Goal: Task Accomplishment & Management: Use online tool/utility

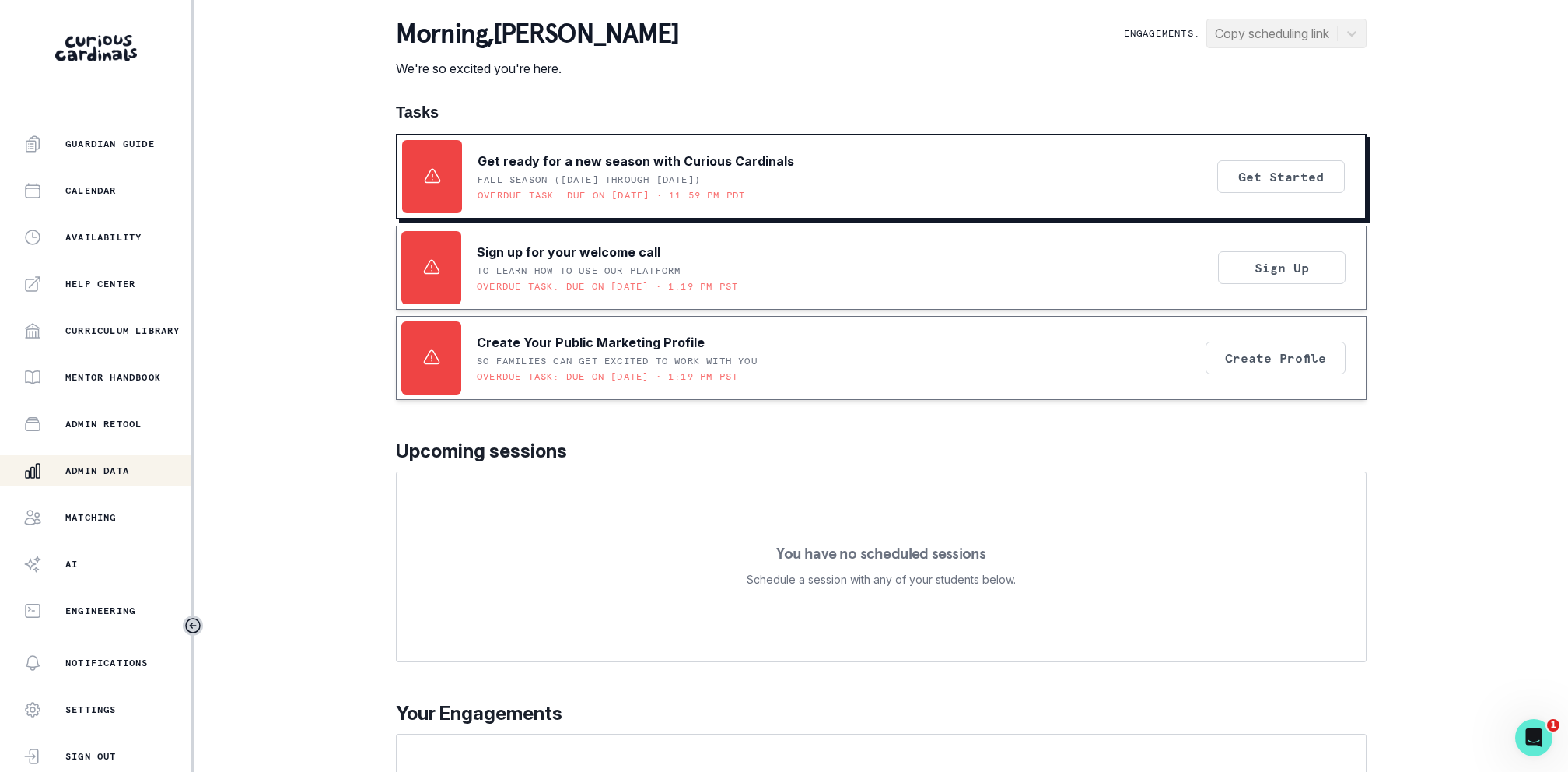
click at [77, 471] on p "Admin Data" at bounding box center [97, 470] width 64 height 13
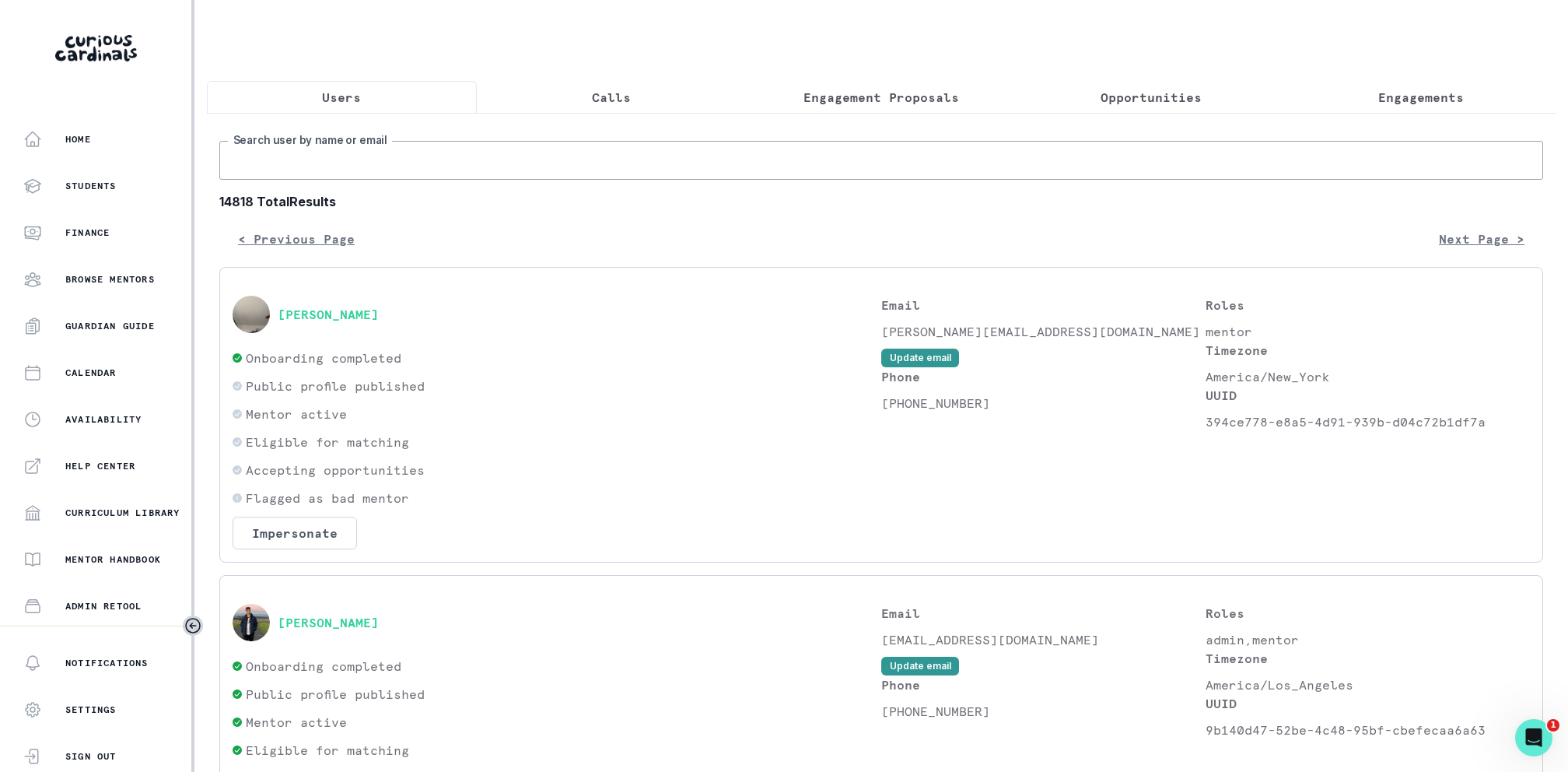
click at [383, 160] on input "Search user by name or email" at bounding box center [882, 160] width 1324 height 39
paste input "[EMAIL_ADDRESS][DOMAIN_NAME]"
type input "[EMAIL_ADDRESS][DOMAIN_NAME]"
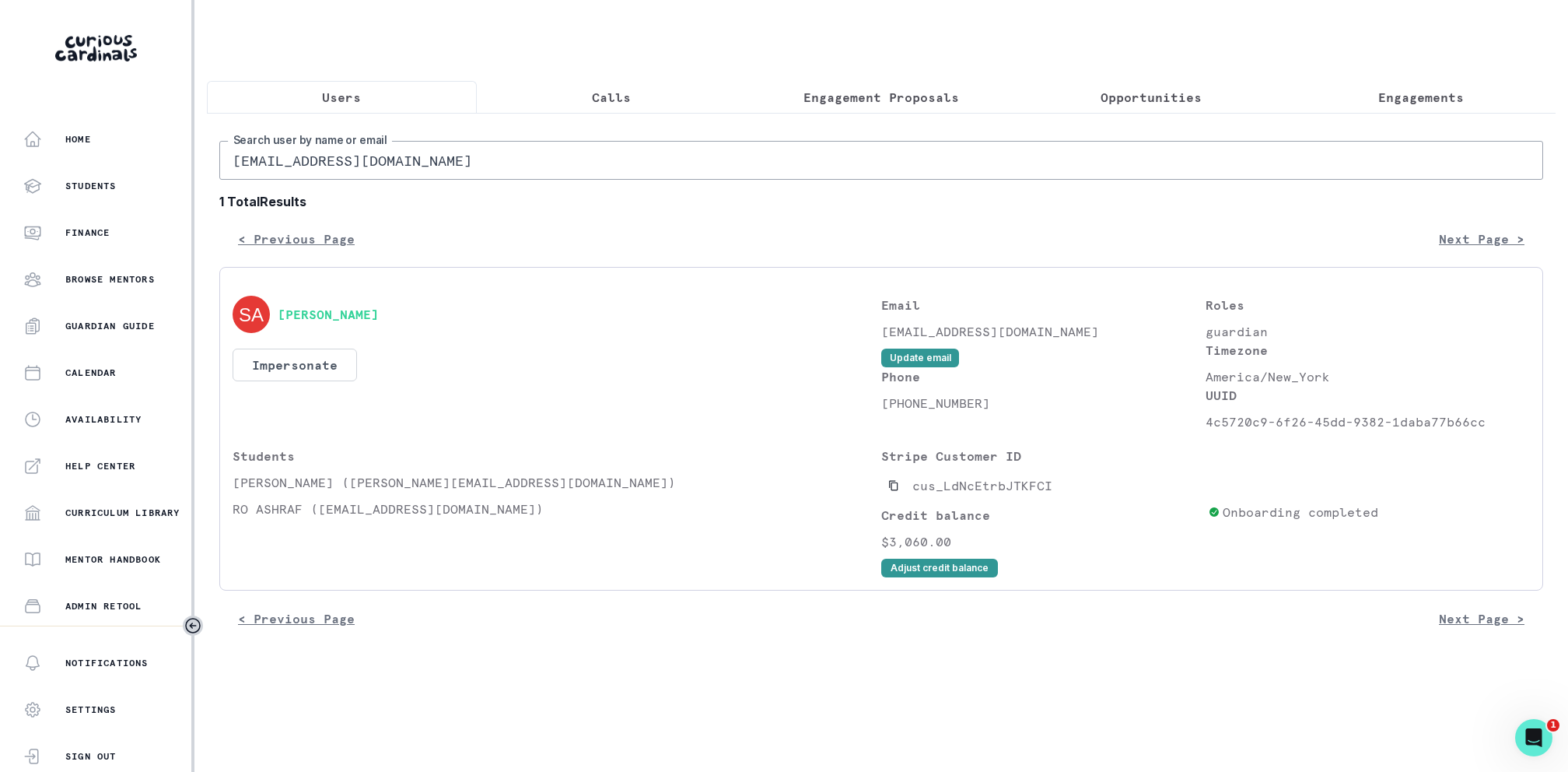
click at [640, 104] on button "Calls" at bounding box center [611, 97] width 270 height 33
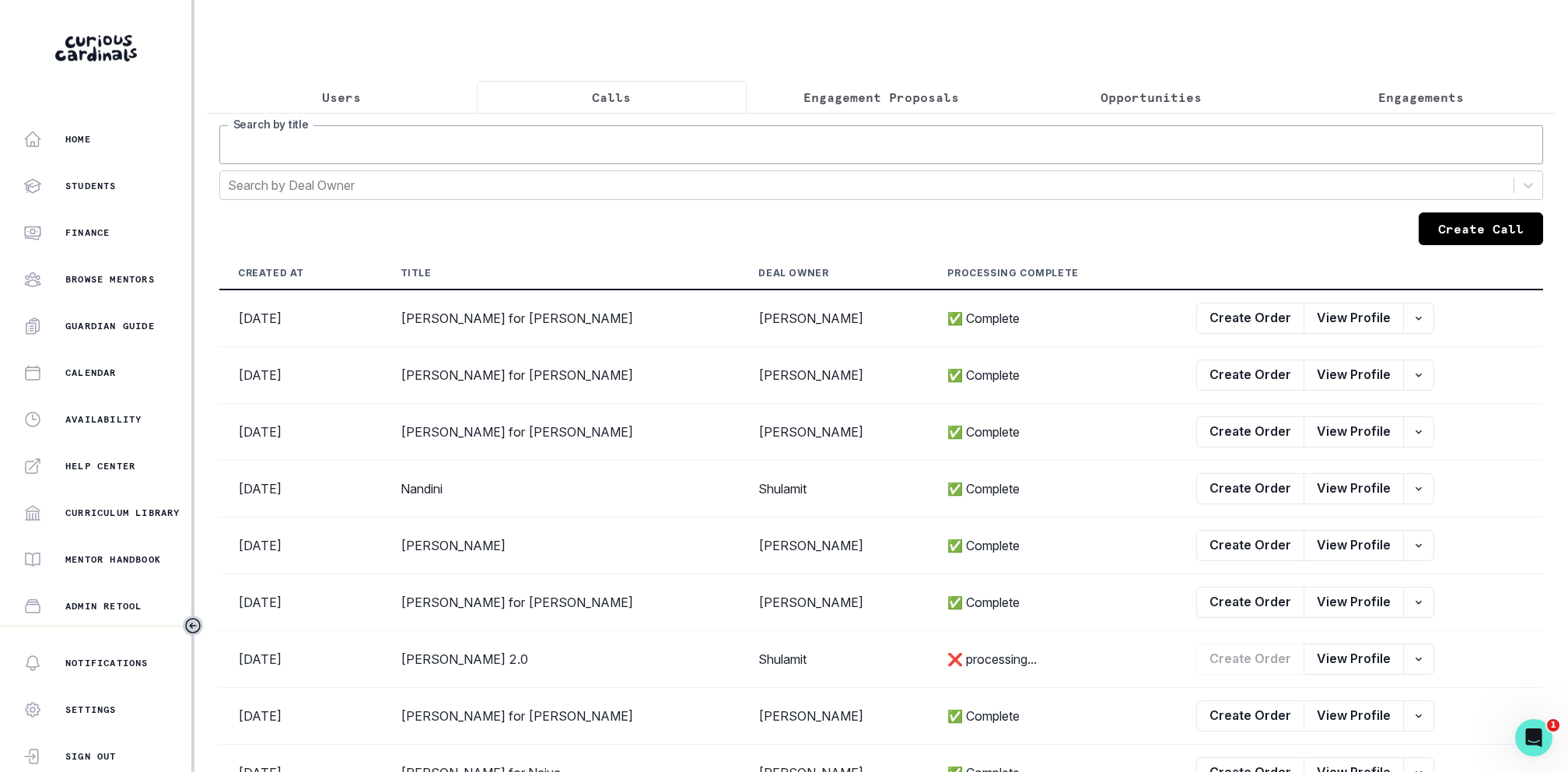
click at [637, 149] on input "Search by title" at bounding box center [882, 144] width 1324 height 39
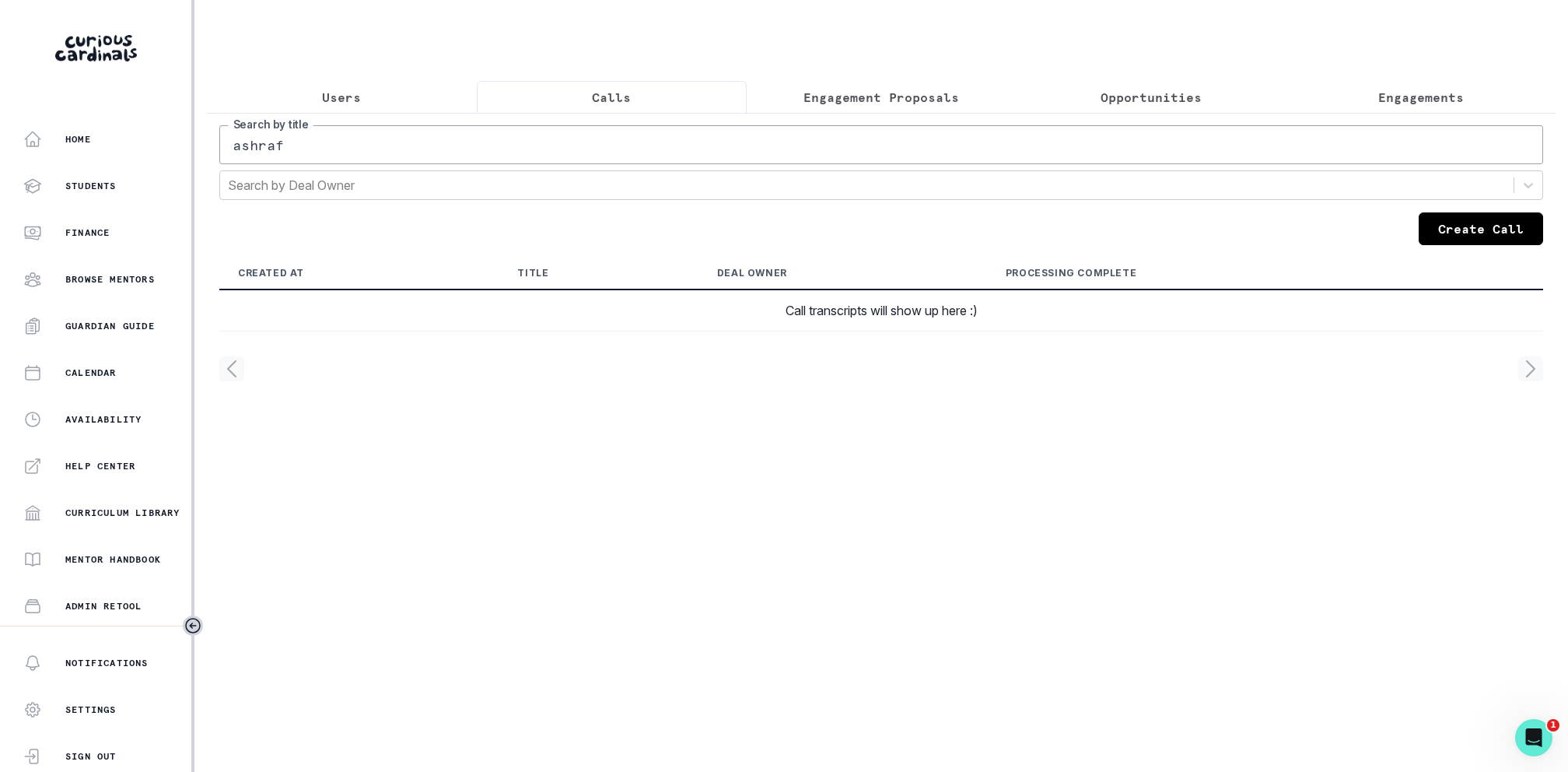
click at [635, 149] on input "ashraf" at bounding box center [882, 144] width 1324 height 39
type input "ayana"
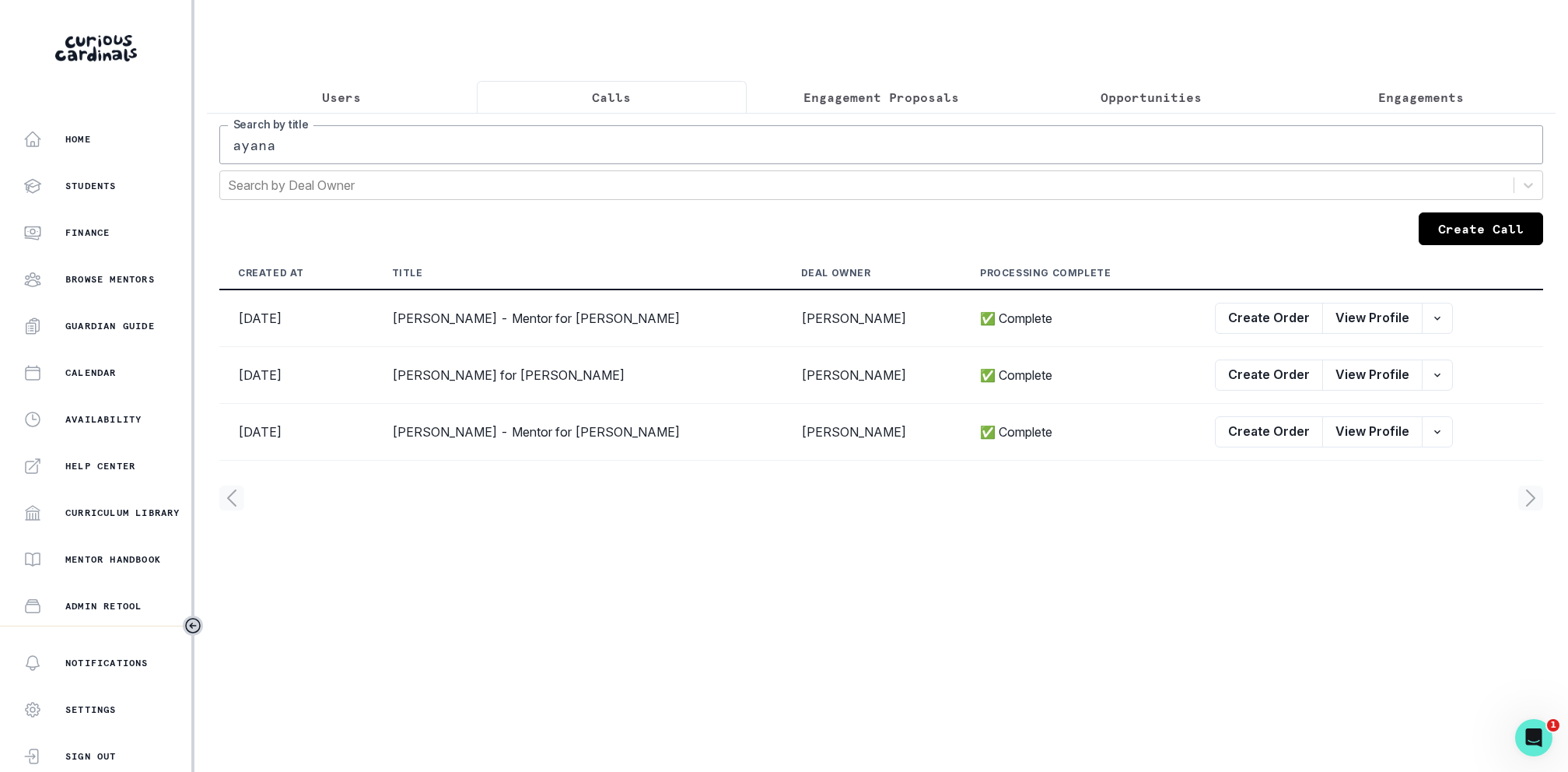
click at [666, 496] on div at bounding box center [882, 498] width 1324 height 25
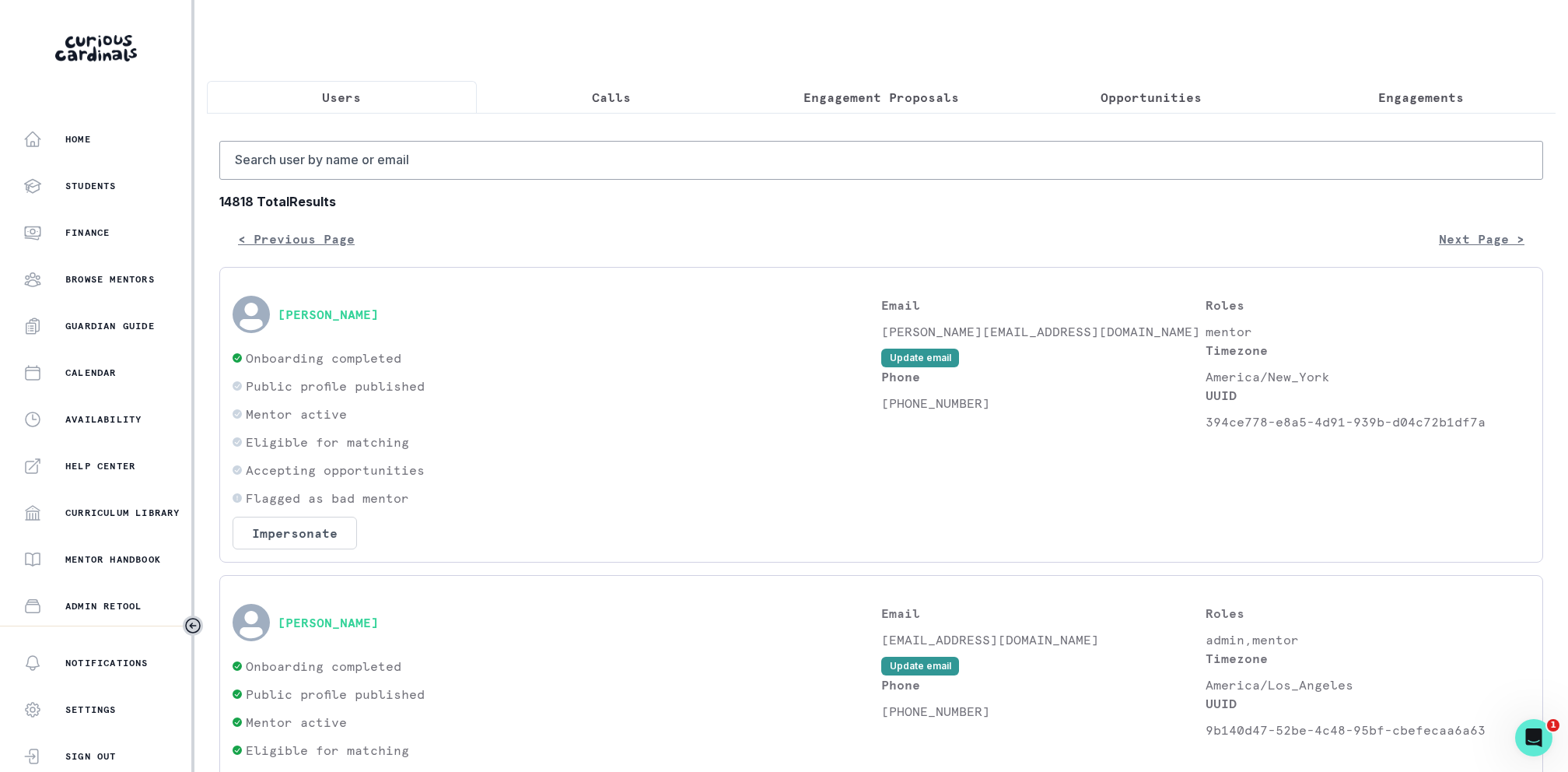
click at [262, 105] on button "Users" at bounding box center [341, 97] width 270 height 33
click at [380, 157] on input "Search user by name or email" at bounding box center [882, 160] width 1324 height 39
type input "ashraf"
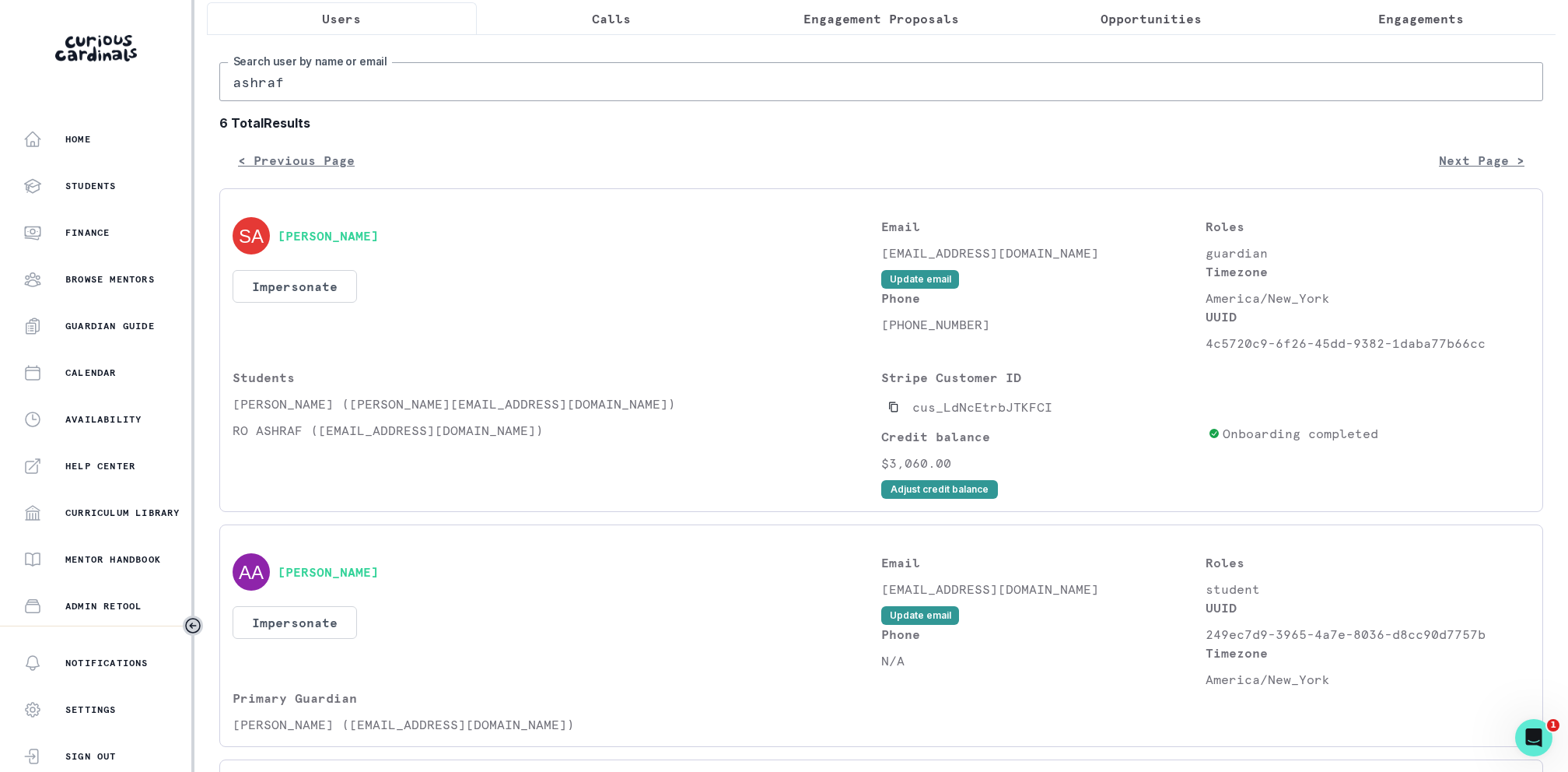
scroll to position [87, 0]
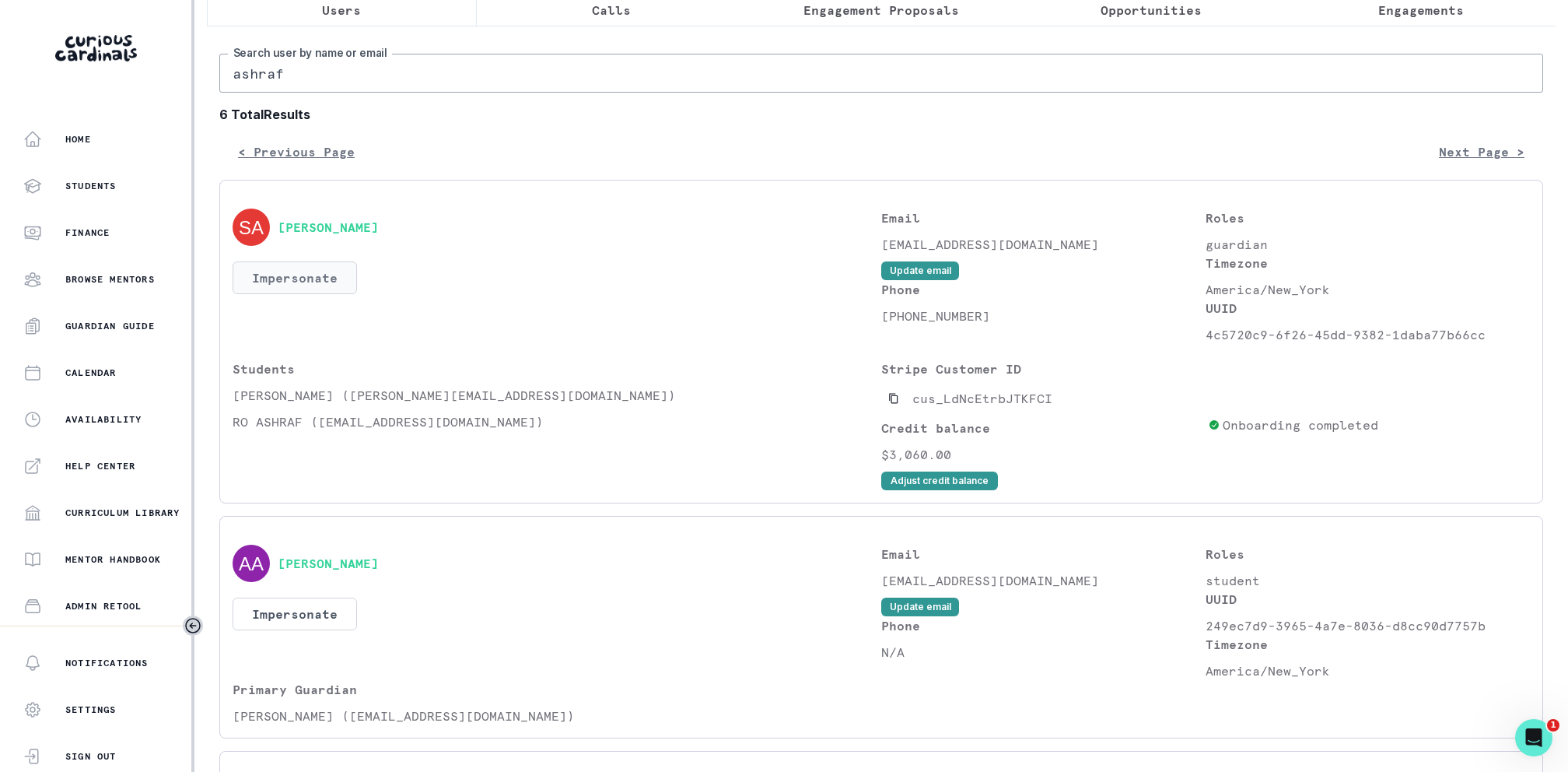
click at [330, 267] on button "Impersonate" at bounding box center [294, 278] width 124 height 33
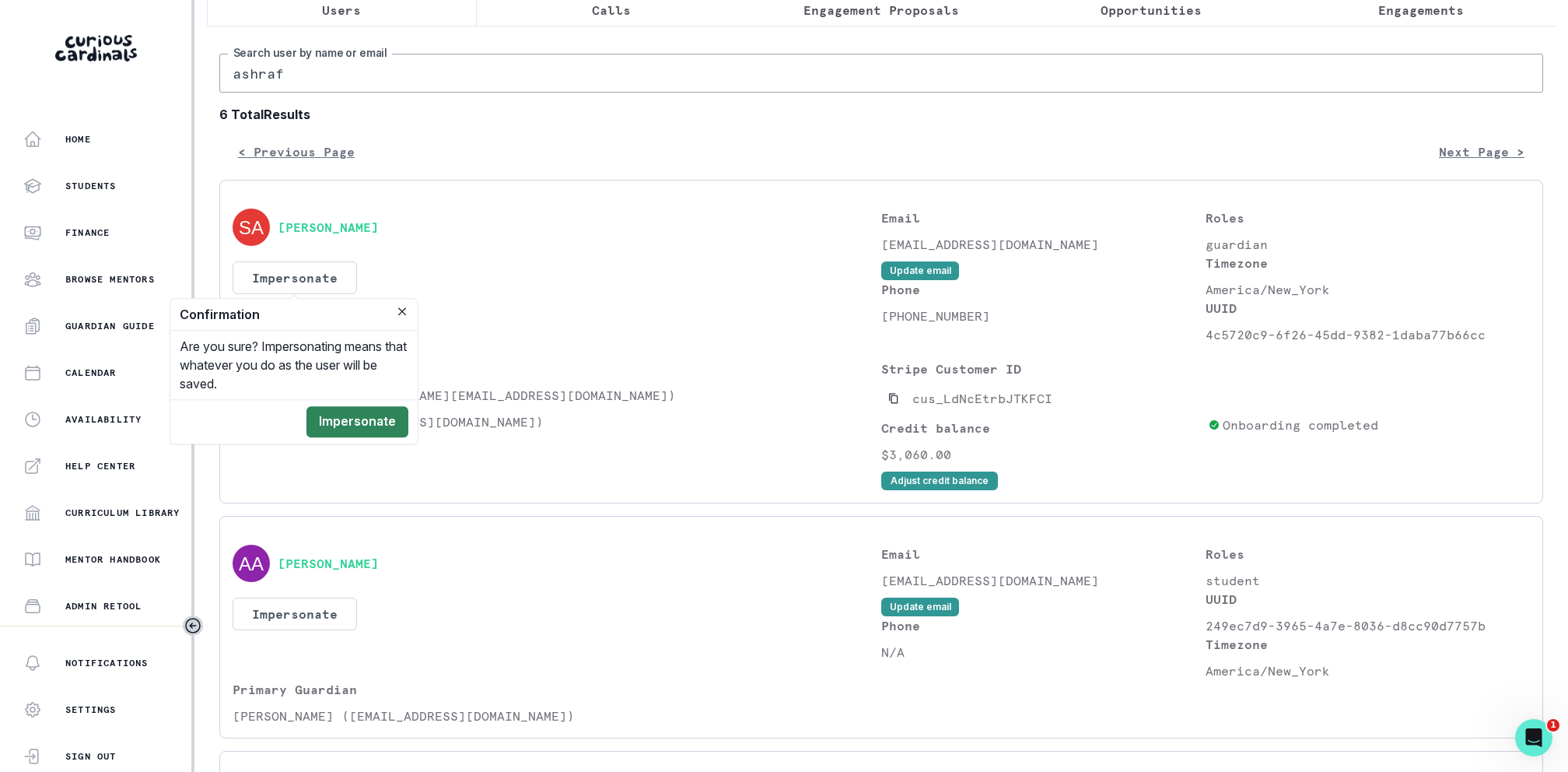
click at [371, 415] on button "Impersonate" at bounding box center [357, 421] width 102 height 31
